Goal: Complete application form

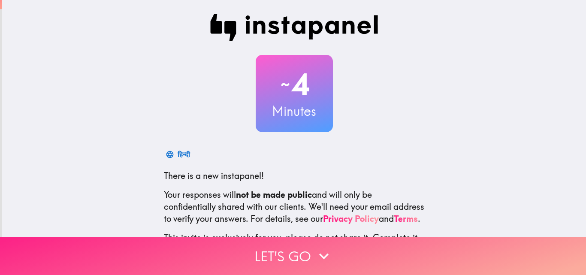
click at [304, 256] on button "Let's go" at bounding box center [293, 256] width 586 height 38
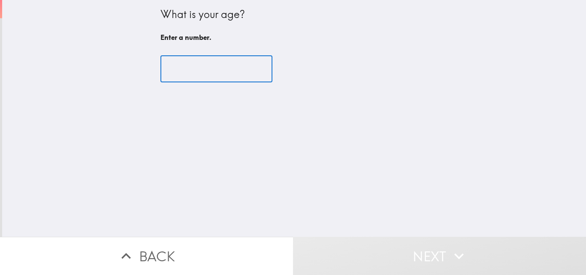
click at [211, 73] on input "number" at bounding box center [217, 69] width 112 height 27
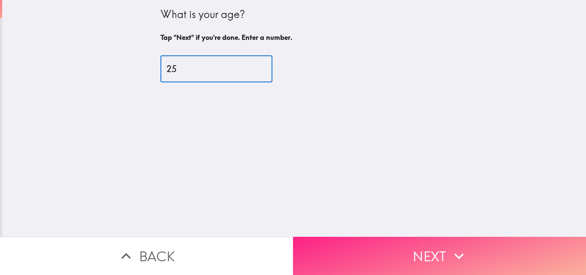
type input "25"
click at [420, 241] on button "Next" at bounding box center [439, 256] width 293 height 38
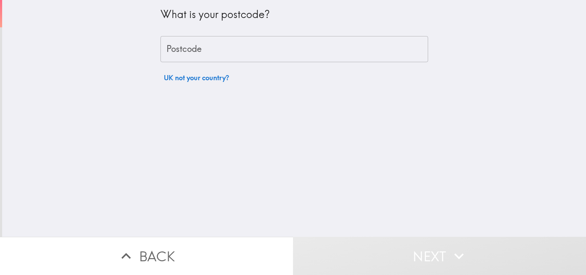
click at [315, 56] on input "Postcode" at bounding box center [295, 49] width 268 height 27
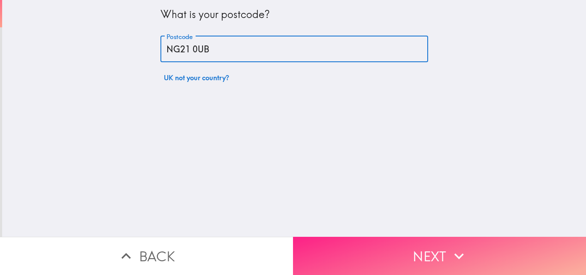
type input "NG21 0UB"
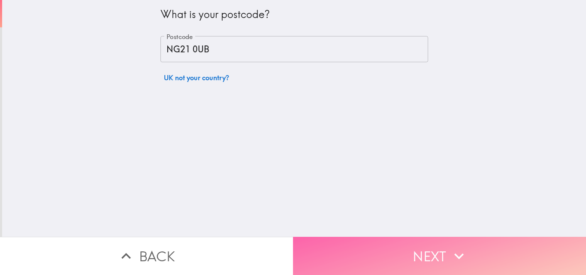
click at [435, 249] on button "Next" at bounding box center [439, 256] width 293 height 38
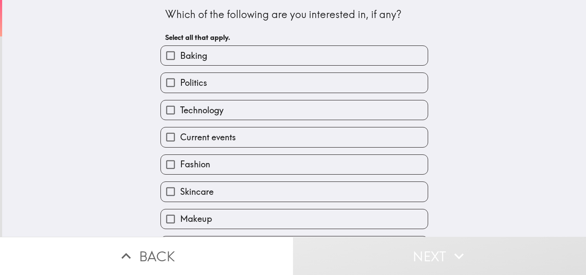
click at [227, 160] on label "Fashion" at bounding box center [294, 164] width 267 height 19
click at [180, 160] on input "Fashion" at bounding box center [170, 164] width 19 height 19
checkbox input "true"
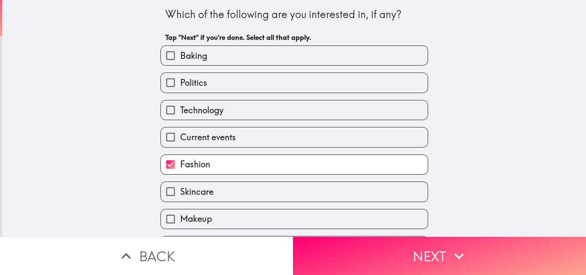
click at [222, 183] on label "Skincare" at bounding box center [294, 191] width 267 height 19
click at [180, 183] on input "Skincare" at bounding box center [170, 191] width 19 height 19
checkbox input "true"
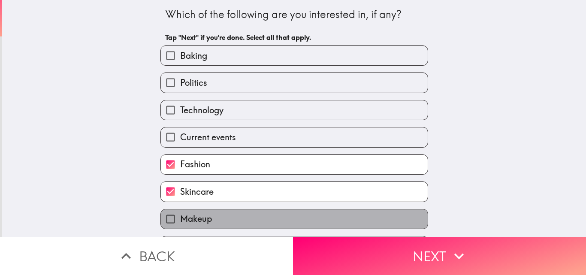
click at [217, 215] on label "Makeup" at bounding box center [294, 219] width 267 height 19
click at [180, 215] on input "Makeup" at bounding box center [170, 219] width 19 height 19
checkbox input "true"
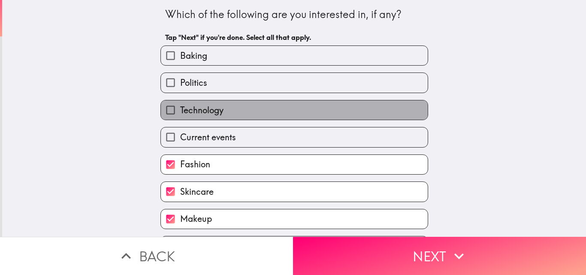
click at [240, 107] on label "Technology" at bounding box center [294, 109] width 267 height 19
click at [180, 107] on input "Technology" at bounding box center [170, 109] width 19 height 19
checkbox input "true"
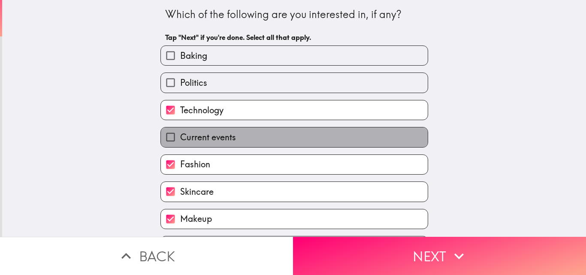
click at [237, 133] on label "Current events" at bounding box center [294, 137] width 267 height 19
click at [180, 133] on input "Current events" at bounding box center [170, 137] width 19 height 19
checkbox input "true"
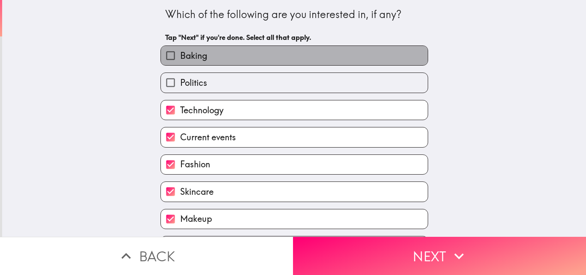
click at [250, 54] on label "Baking" at bounding box center [294, 55] width 267 height 19
click at [180, 54] on input "Baking" at bounding box center [170, 55] width 19 height 19
checkbox input "true"
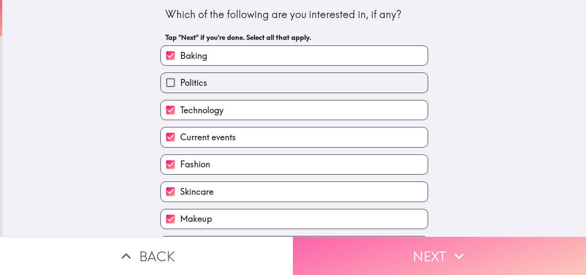
click at [424, 255] on button "Next" at bounding box center [439, 256] width 293 height 38
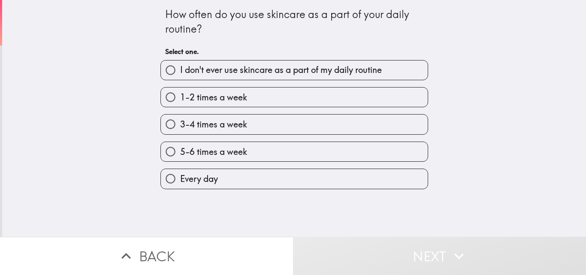
click at [258, 173] on label "Every day" at bounding box center [294, 178] width 267 height 19
click at [180, 173] on input "Every day" at bounding box center [170, 178] width 19 height 19
radio input "true"
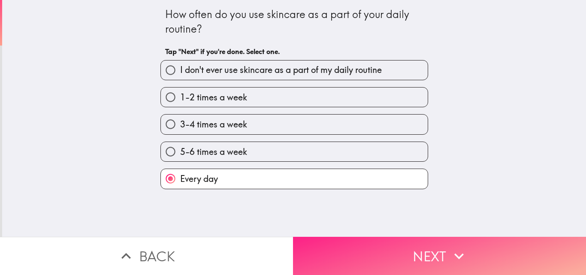
click at [383, 241] on button "Next" at bounding box center [439, 256] width 293 height 38
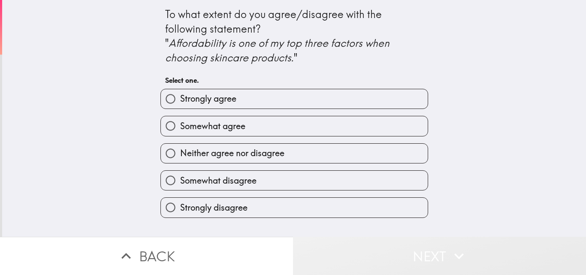
click at [378, 238] on button "Next" at bounding box center [439, 256] width 293 height 38
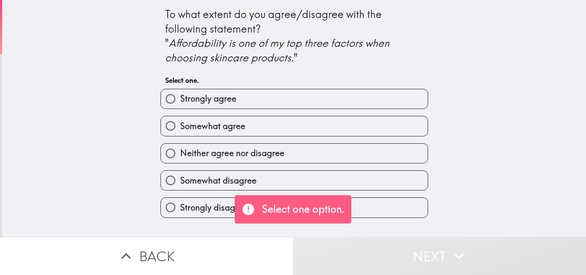
click at [358, 131] on label "Somewhat agree" at bounding box center [294, 125] width 267 height 19
click at [180, 131] on input "Somewhat agree" at bounding box center [170, 125] width 19 height 19
radio input "true"
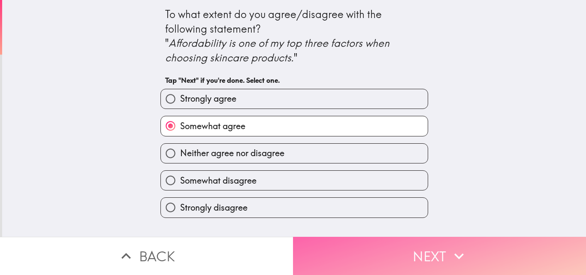
click at [425, 254] on button "Next" at bounding box center [439, 256] width 293 height 38
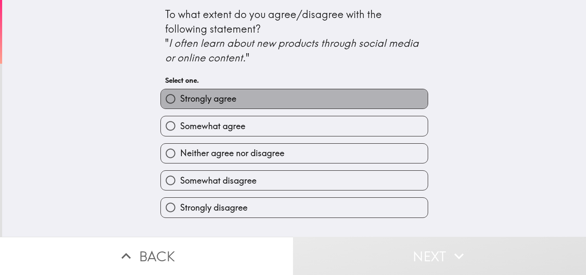
click at [370, 100] on label "Strongly agree" at bounding box center [294, 98] width 267 height 19
click at [180, 100] on input "Strongly agree" at bounding box center [170, 98] width 19 height 19
radio input "true"
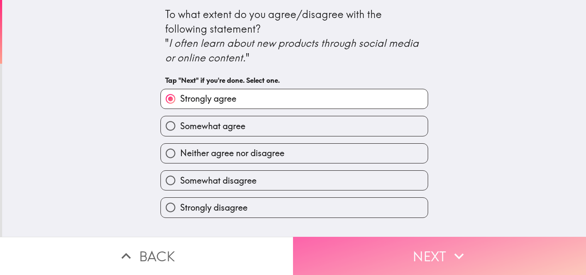
click at [430, 258] on button "Next" at bounding box center [439, 256] width 293 height 38
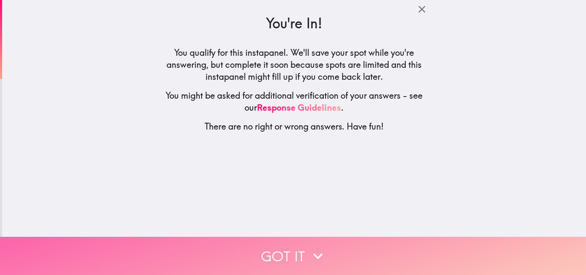
click at [331, 251] on button "Got it" at bounding box center [293, 256] width 586 height 38
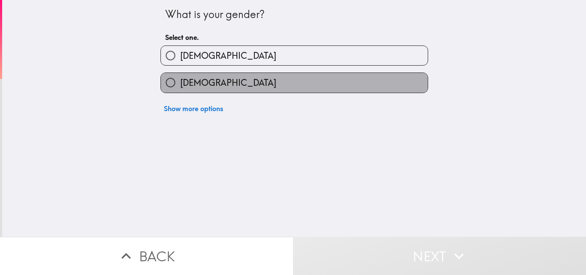
click at [320, 86] on label "[DEMOGRAPHIC_DATA]" at bounding box center [294, 82] width 267 height 19
click at [180, 86] on input "[DEMOGRAPHIC_DATA]" at bounding box center [170, 82] width 19 height 19
radio input "true"
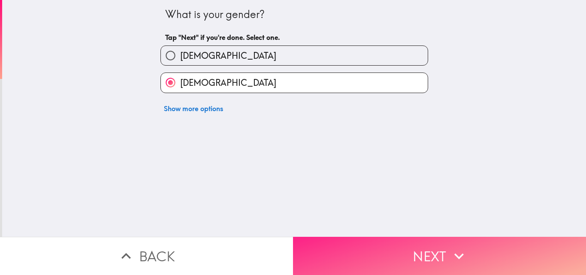
click at [387, 241] on button "Next" at bounding box center [439, 256] width 293 height 38
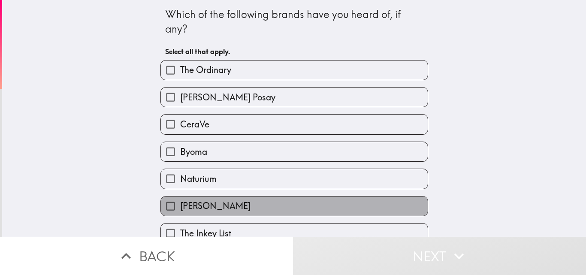
click at [351, 206] on label "[PERSON_NAME]" at bounding box center [294, 206] width 267 height 19
click at [180, 206] on input "[PERSON_NAME]" at bounding box center [170, 206] width 19 height 19
checkbox input "true"
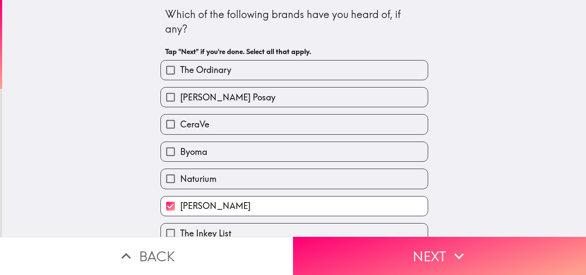
click at [463, 199] on div "Which of the following brands have you heard of, if any? Tap "Next" if you're d…" at bounding box center [294, 118] width 584 height 237
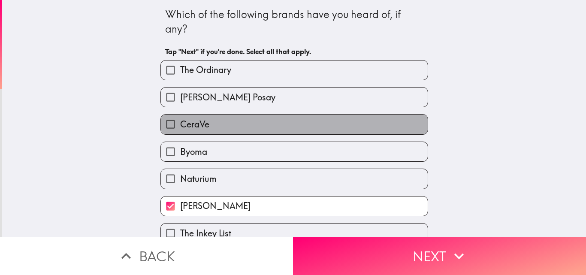
click at [360, 121] on label "CeraVe" at bounding box center [294, 124] width 267 height 19
click at [180, 121] on input "CeraVe" at bounding box center [170, 124] width 19 height 19
checkbox input "true"
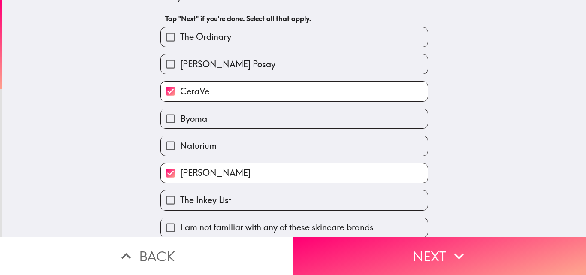
scroll to position [40, 0]
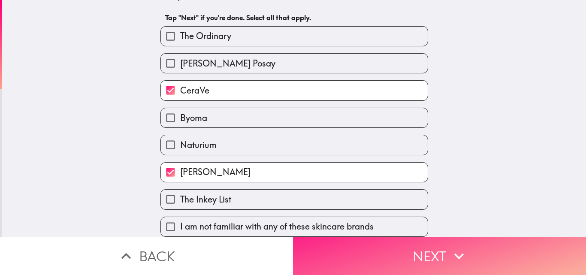
click at [419, 245] on button "Next" at bounding box center [439, 256] width 293 height 38
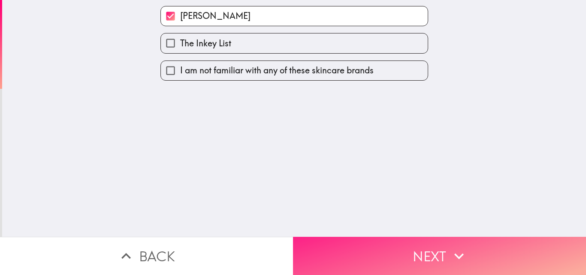
scroll to position [0, 0]
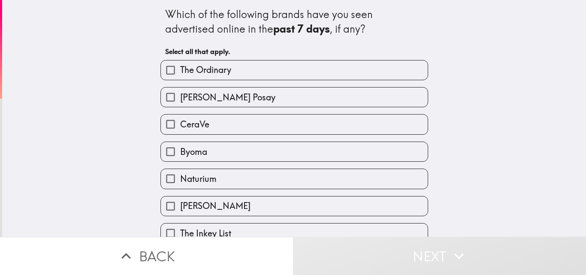
click at [227, 118] on label "CeraVe" at bounding box center [294, 124] width 267 height 19
click at [180, 118] on input "CeraVe" at bounding box center [170, 124] width 19 height 19
checkbox input "true"
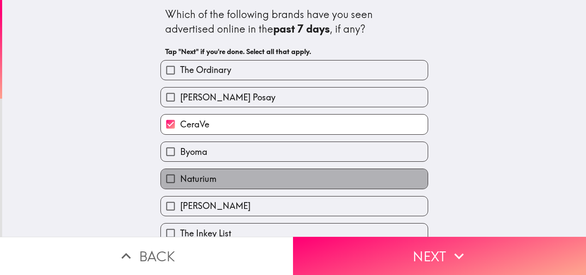
click at [223, 180] on label "Naturium" at bounding box center [294, 178] width 267 height 19
click at [180, 180] on input "Naturium" at bounding box center [170, 178] width 19 height 19
checkbox input "true"
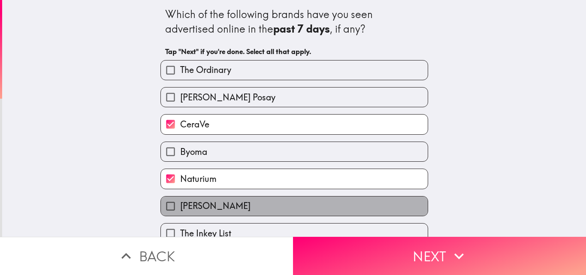
click at [222, 201] on label "[PERSON_NAME]" at bounding box center [294, 206] width 267 height 19
click at [180, 201] on input "[PERSON_NAME]" at bounding box center [170, 206] width 19 height 19
checkbox input "true"
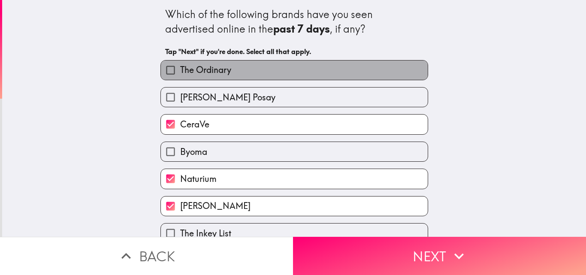
click at [242, 75] on label "The Ordinary" at bounding box center [294, 70] width 267 height 19
click at [180, 75] on input "The Ordinary" at bounding box center [170, 70] width 19 height 19
checkbox input "true"
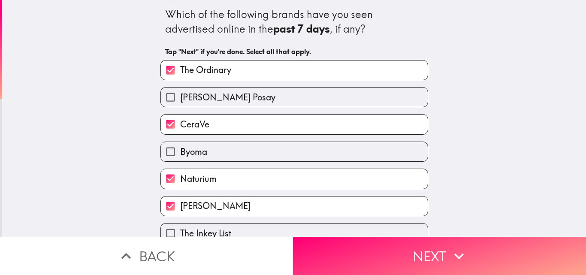
scroll to position [45, 0]
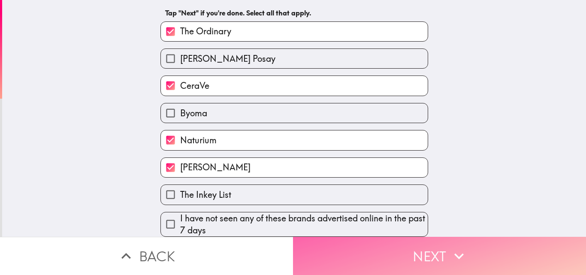
click at [420, 255] on button "Next" at bounding box center [439, 256] width 293 height 38
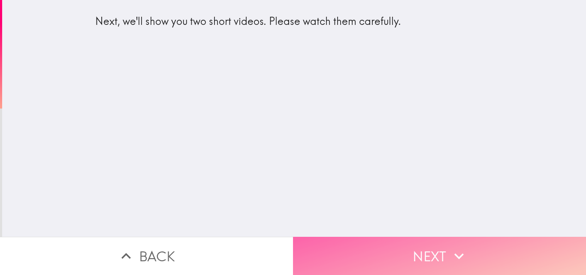
click at [420, 255] on button "Next" at bounding box center [439, 256] width 293 height 38
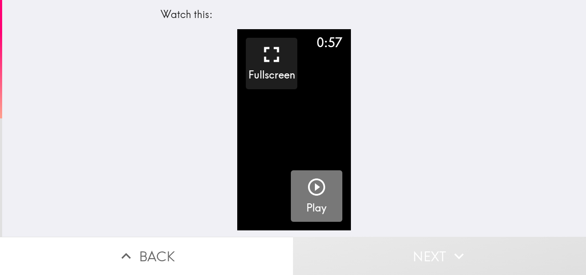
click at [310, 179] on icon "button" at bounding box center [316, 187] width 17 height 17
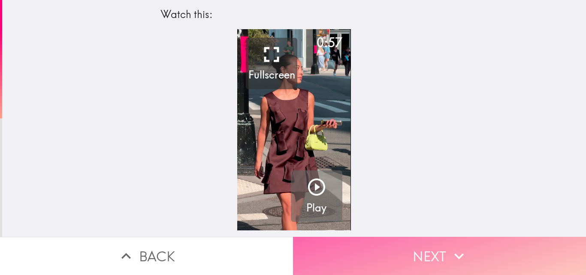
click at [413, 254] on button "Next" at bounding box center [439, 256] width 293 height 38
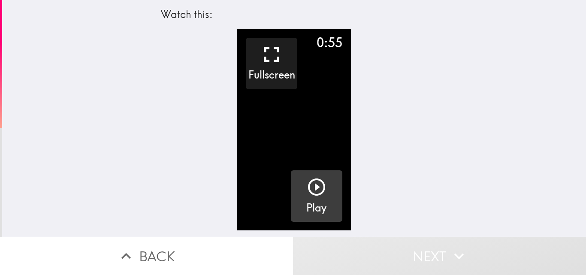
click at [307, 185] on icon "button" at bounding box center [317, 187] width 21 height 21
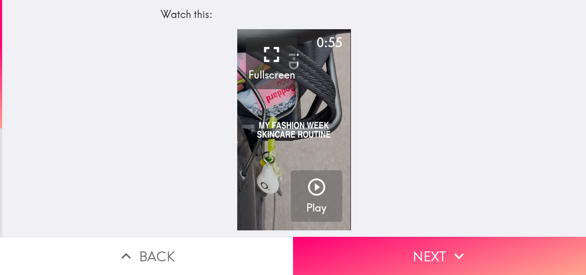
click at [137, 131] on div "0:55 Fullscreen Play" at bounding box center [294, 133] width 584 height 208
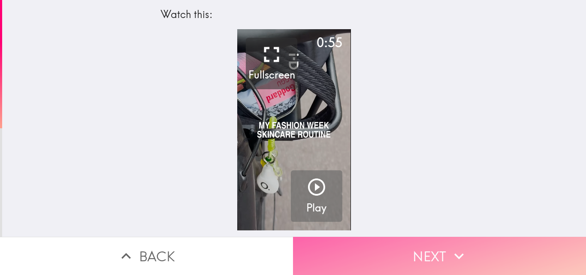
click at [443, 254] on button "Next" at bounding box center [439, 256] width 293 height 38
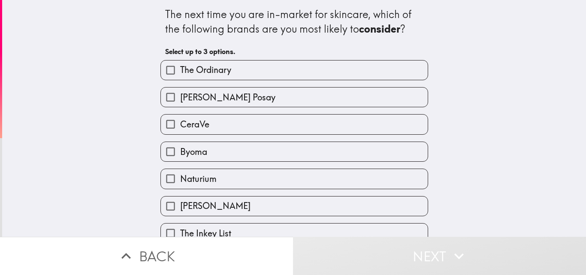
scroll to position [40, 0]
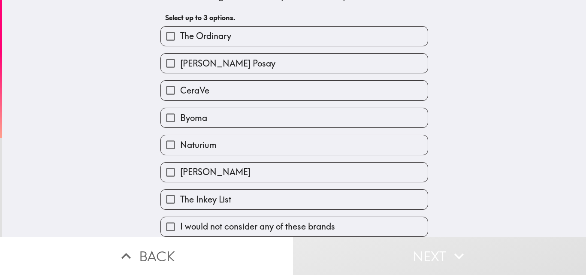
click at [387, 27] on label "The Ordinary" at bounding box center [294, 36] width 267 height 19
click at [180, 27] on input "The Ordinary" at bounding box center [170, 36] width 19 height 19
checkbox input "true"
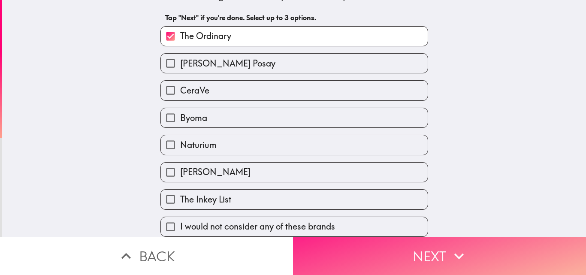
click at [423, 257] on button "Next" at bounding box center [439, 256] width 293 height 38
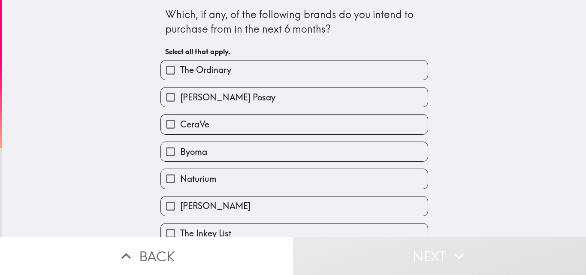
click at [284, 80] on div "The Ordinary" at bounding box center [295, 70] width 268 height 20
click at [286, 67] on label "The Ordinary" at bounding box center [294, 70] width 267 height 19
click at [180, 67] on input "The Ordinary" at bounding box center [170, 70] width 19 height 19
checkbox input "true"
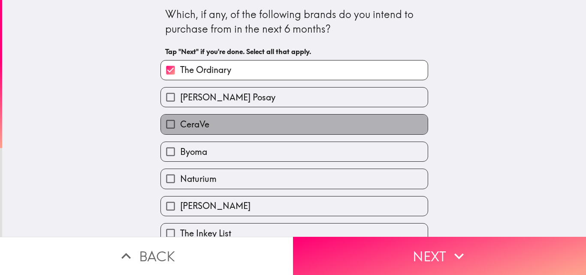
click at [258, 125] on label "CeraVe" at bounding box center [294, 124] width 267 height 19
click at [180, 125] on input "CeraVe" at bounding box center [170, 124] width 19 height 19
checkbox input "true"
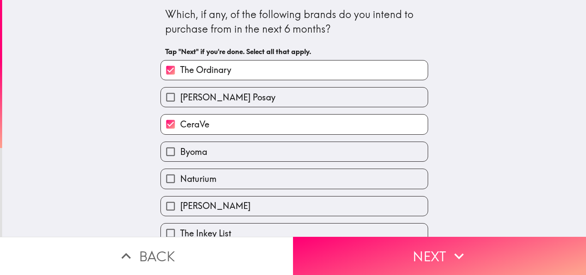
click at [255, 203] on label "[PERSON_NAME]" at bounding box center [294, 206] width 267 height 19
click at [180, 203] on input "[PERSON_NAME]" at bounding box center [170, 206] width 19 height 19
checkbox input "true"
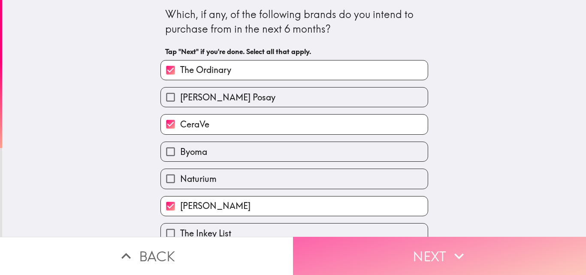
click at [433, 264] on button "Next" at bounding box center [439, 256] width 293 height 38
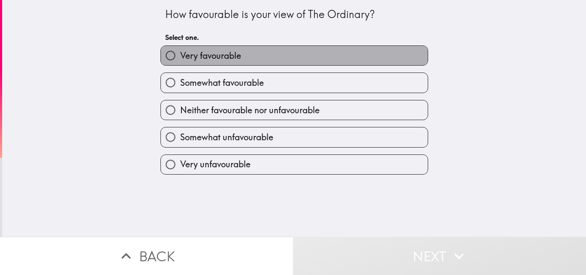
click at [340, 63] on label "Very favourable" at bounding box center [294, 55] width 267 height 19
click at [180, 63] on input "Very favourable" at bounding box center [170, 55] width 19 height 19
radio input "true"
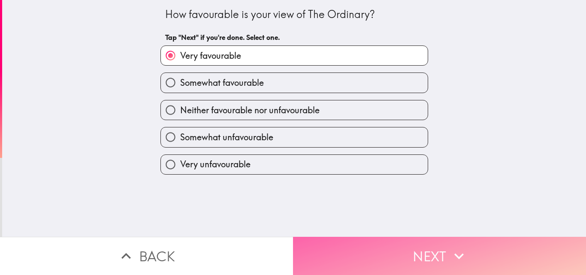
click at [426, 248] on button "Next" at bounding box center [439, 256] width 293 height 38
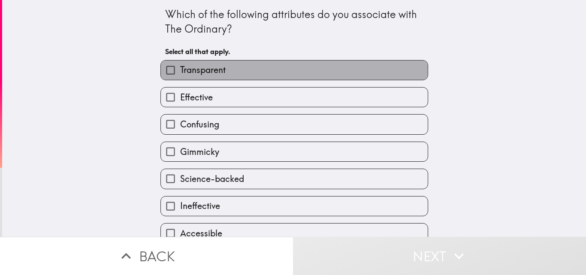
click at [301, 67] on label "Transparent" at bounding box center [294, 70] width 267 height 19
click at [180, 67] on input "Transparent" at bounding box center [170, 70] width 19 height 19
checkbox input "true"
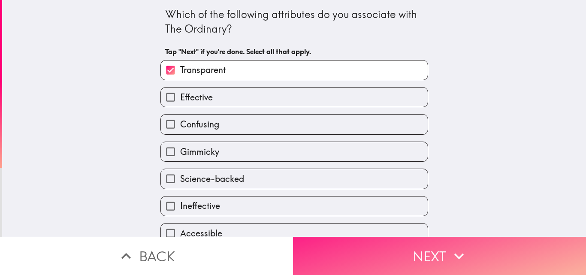
click at [442, 245] on button "Next" at bounding box center [439, 256] width 293 height 38
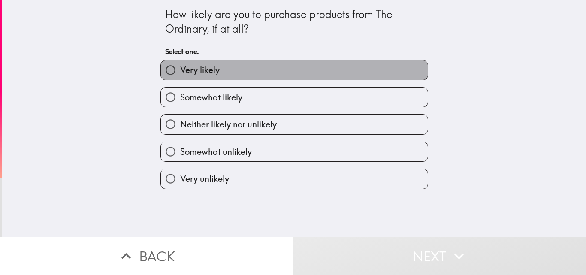
click at [368, 75] on label "Very likely" at bounding box center [294, 70] width 267 height 19
click at [180, 75] on input "Very likely" at bounding box center [170, 70] width 19 height 19
radio input "true"
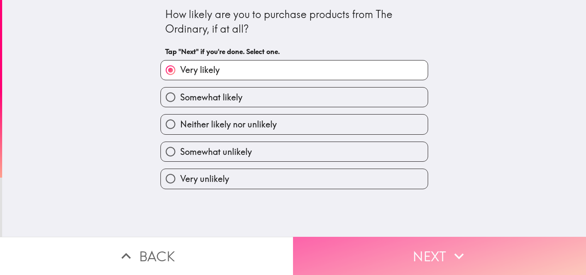
click at [439, 255] on button "Next" at bounding box center [439, 256] width 293 height 38
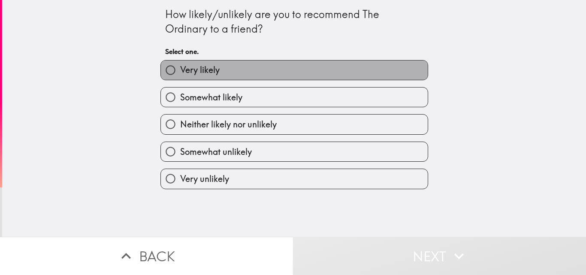
click at [383, 72] on label "Very likely" at bounding box center [294, 70] width 267 height 19
click at [180, 72] on input "Very likely" at bounding box center [170, 70] width 19 height 19
radio input "true"
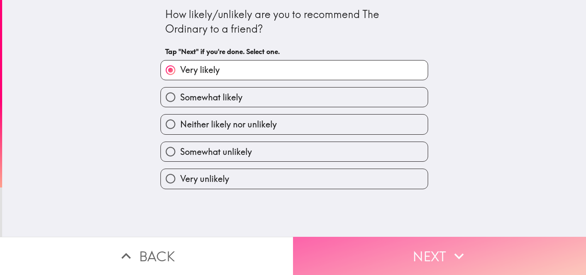
click at [458, 257] on icon "button" at bounding box center [459, 256] width 19 height 19
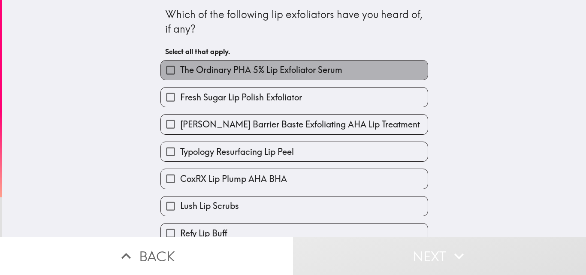
click at [316, 67] on span "The Ordinary PHA 5% Lip Exfoliator Serum" at bounding box center [261, 70] width 162 height 12
click at [180, 67] on input "The Ordinary PHA 5% Lip Exfoliator Serum" at bounding box center [170, 70] width 19 height 19
checkbox input "true"
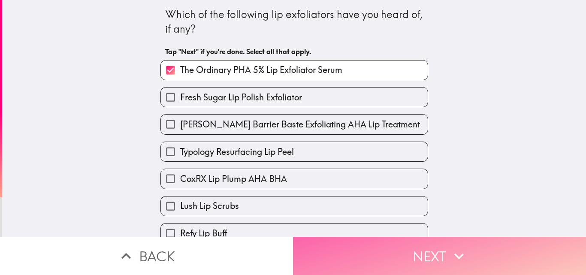
click at [422, 246] on button "Next" at bounding box center [439, 256] width 293 height 38
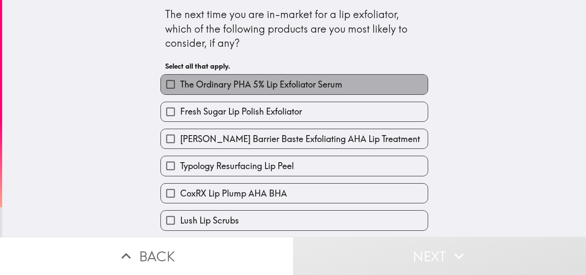
click at [346, 88] on label "The Ordinary PHA 5% Lip Exfoliator Serum" at bounding box center [294, 84] width 267 height 19
click at [180, 88] on input "The Ordinary PHA 5% Lip Exfoliator Serum" at bounding box center [170, 84] width 19 height 19
checkbox input "true"
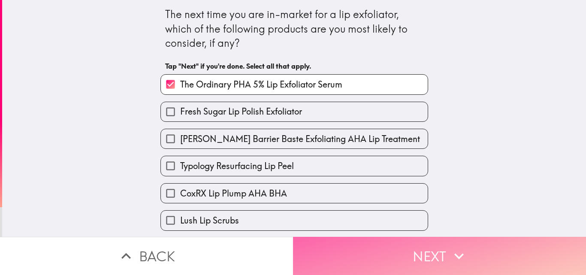
click at [466, 257] on button "Next" at bounding box center [439, 256] width 293 height 38
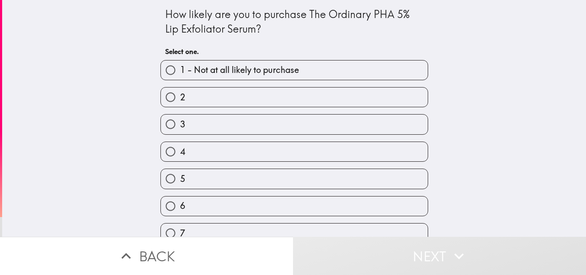
scroll to position [95, 0]
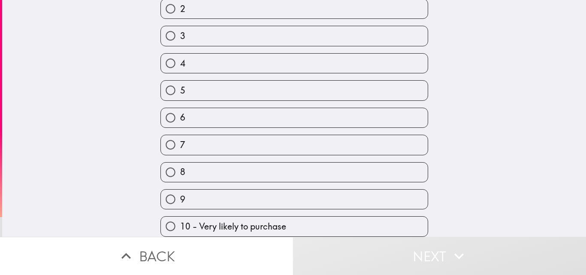
click at [334, 217] on label "10 - Very likely to purchase" at bounding box center [294, 226] width 267 height 19
click at [180, 217] on input "10 - Very likely to purchase" at bounding box center [170, 226] width 19 height 19
radio input "true"
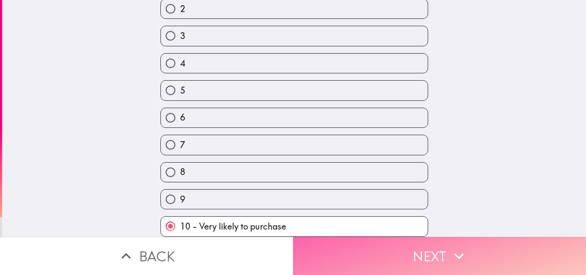
click at [434, 255] on button "Next" at bounding box center [439, 256] width 293 height 38
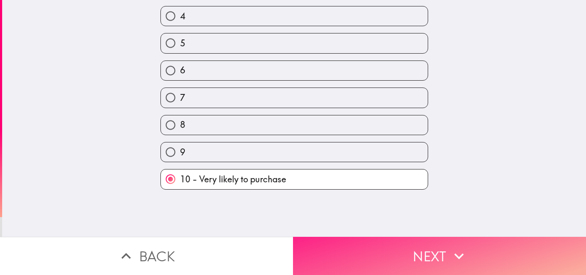
scroll to position [0, 0]
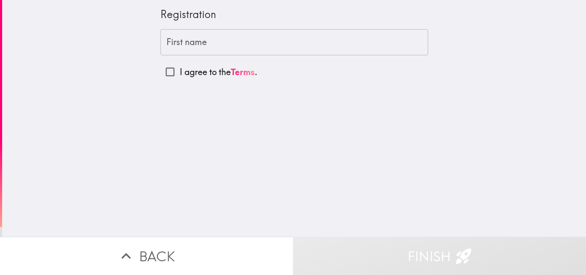
click at [169, 70] on input "I agree to the Terms ." at bounding box center [170, 71] width 19 height 19
checkbox input "true"
click at [248, 28] on div "Registration" at bounding box center [295, 18] width 268 height 22
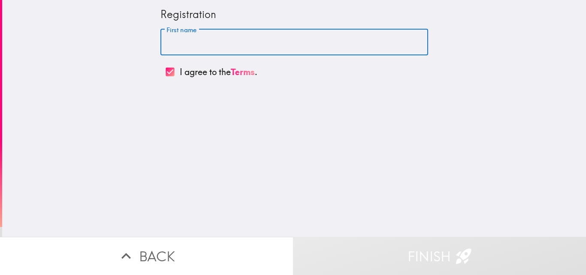
click at [243, 42] on input "First name" at bounding box center [295, 42] width 268 height 27
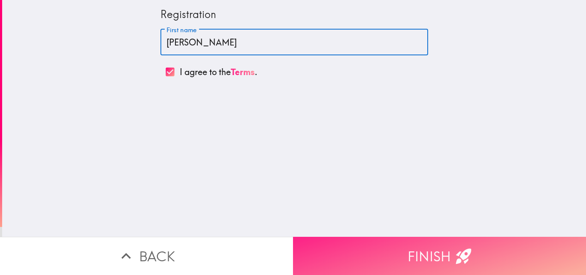
type input "[PERSON_NAME]"
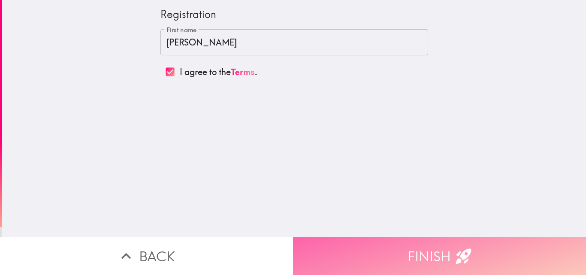
click at [409, 251] on button "Finish" at bounding box center [439, 256] width 293 height 38
